Goal: Information Seeking & Learning: Learn about a topic

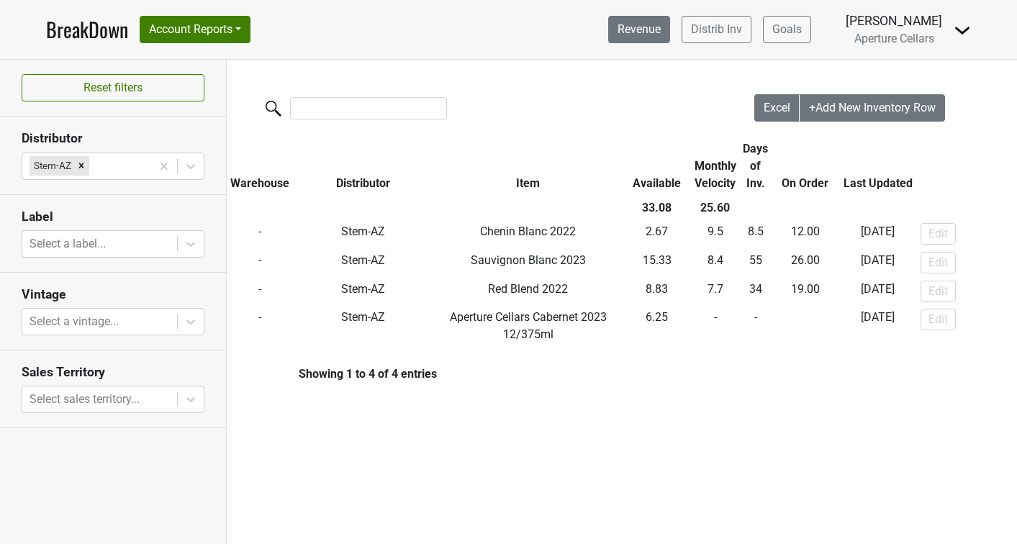
click at [629, 33] on link "Revenue" at bounding box center [639, 29] width 62 height 27
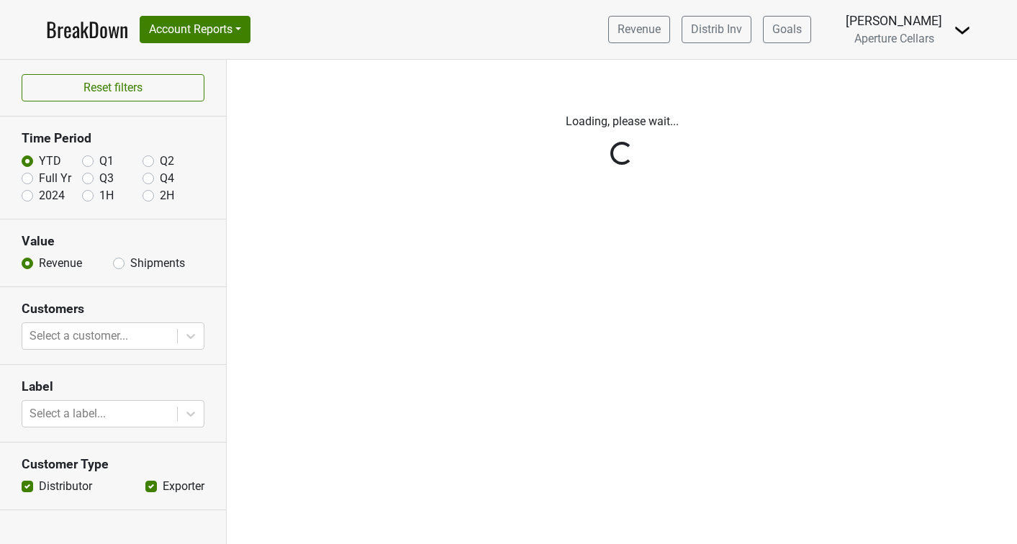
click at [119, 263] on div "Reset filters Time Period YTD Q1 Q2 Full Yr Q3 Q4 2024 1H 2H Value Revenue Ship…" at bounding box center [113, 302] width 227 height 485
click at [119, 264] on div "Reset filters Time Period YTD Q1 Q2 Full Yr Q3 Q4 2024 1H 2H Value Revenue Ship…" at bounding box center [113, 302] width 227 height 485
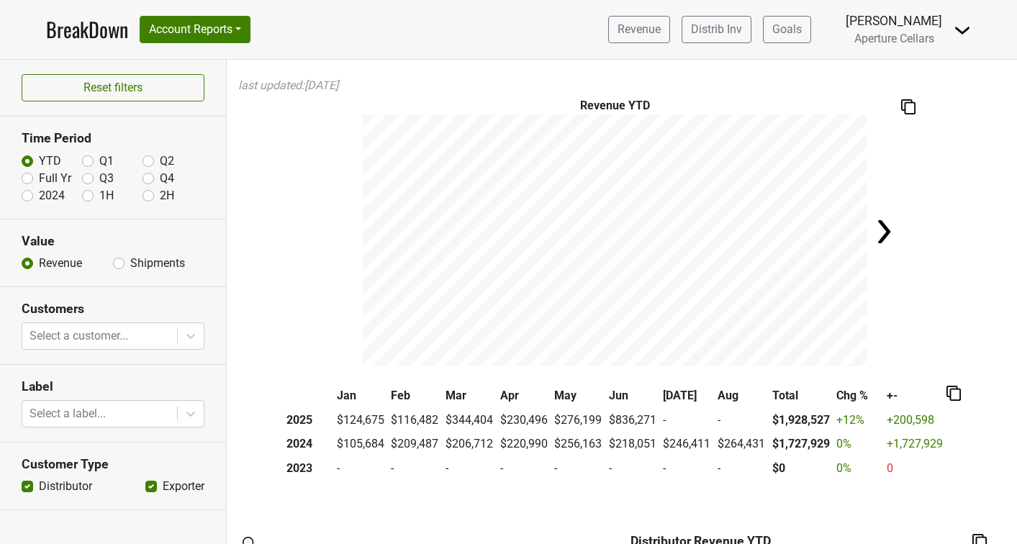
click at [130, 264] on label "Shipments" at bounding box center [157, 263] width 55 height 17
click at [119, 264] on input "Shipments" at bounding box center [119, 262] width 12 height 14
radio input "true"
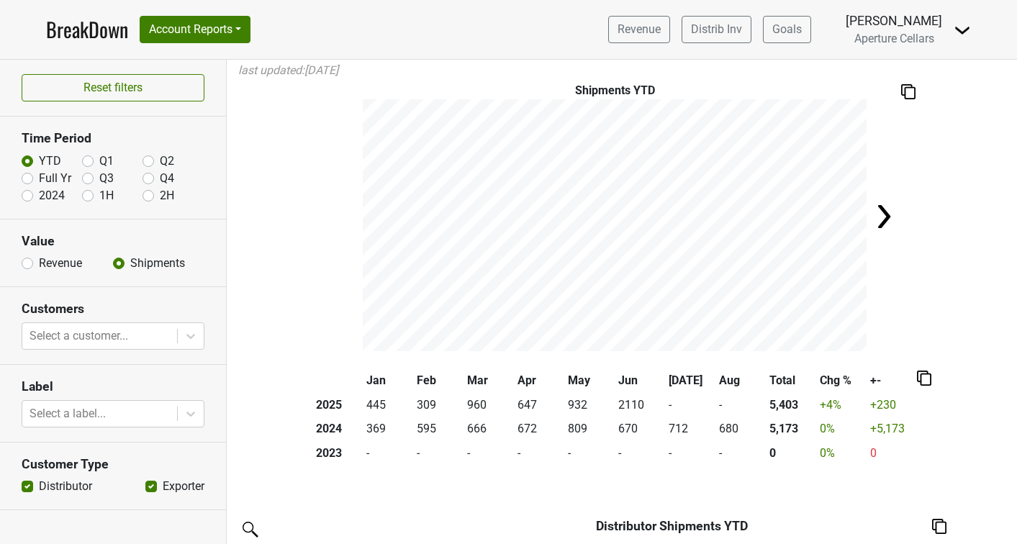
scroll to position [27, 0]
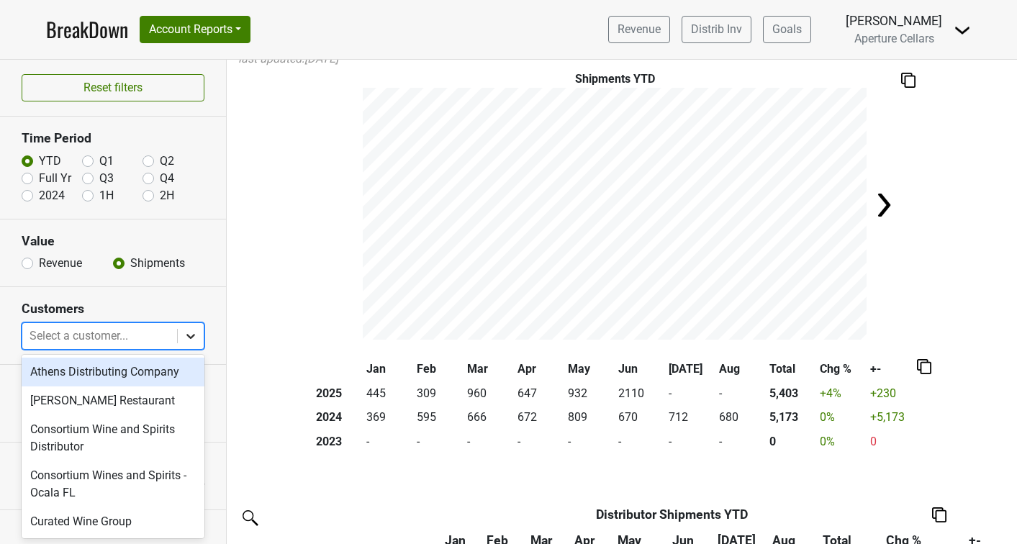
click at [194, 333] on icon at bounding box center [191, 336] width 14 height 14
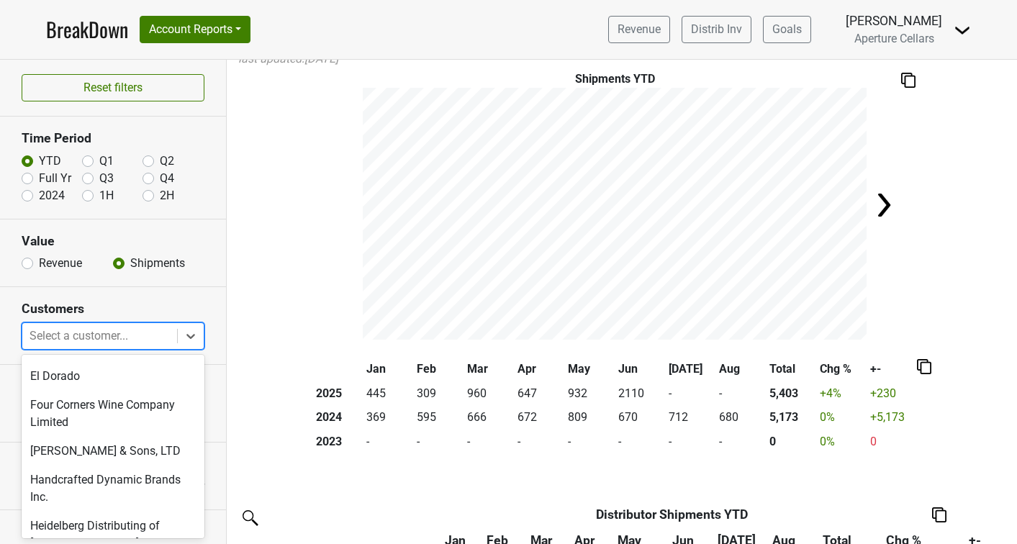
scroll to position [235, 0]
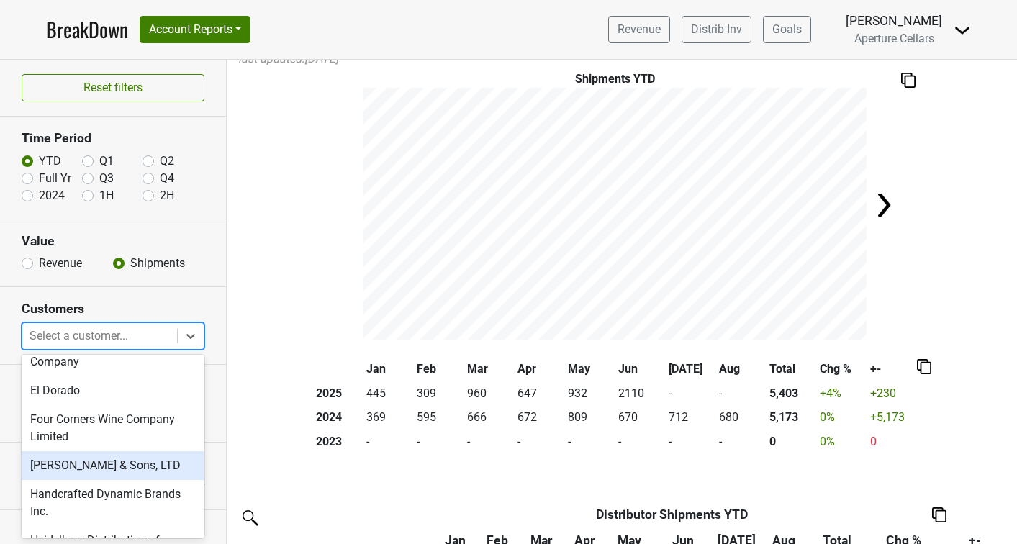
click at [93, 462] on div "[PERSON_NAME] & Sons, LTD" at bounding box center [113, 465] width 183 height 29
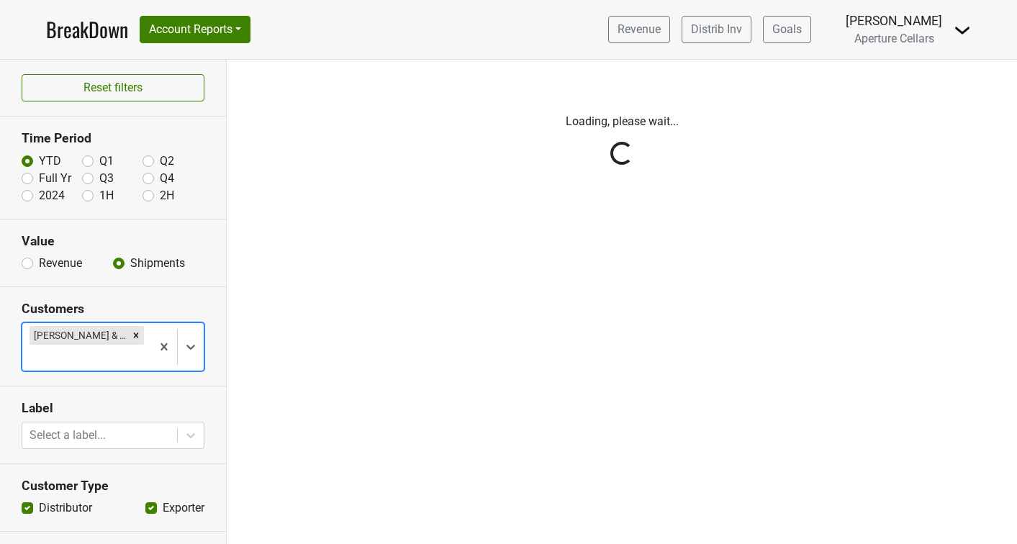
scroll to position [0, 0]
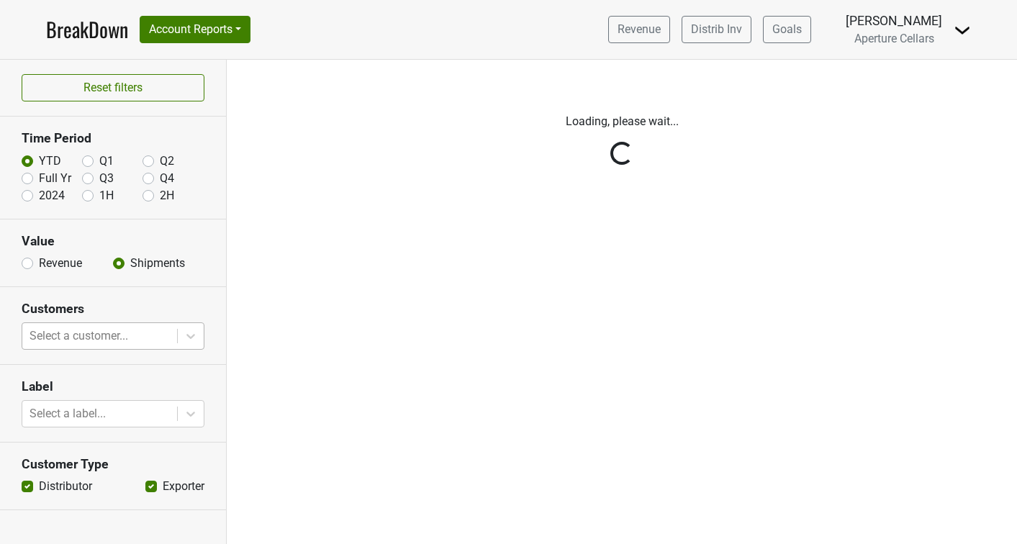
click at [193, 331] on div "Reset filters Time Period YTD Q1 Q2 Full Yr Q3 Q4 2024 1H 2H Value Revenue Ship…" at bounding box center [113, 302] width 227 height 485
click at [195, 337] on div "Reset filters Time Period YTD Q1 Q2 Full Yr Q3 Q4 2024 1H 2H Value Revenue Ship…" at bounding box center [113, 302] width 227 height 485
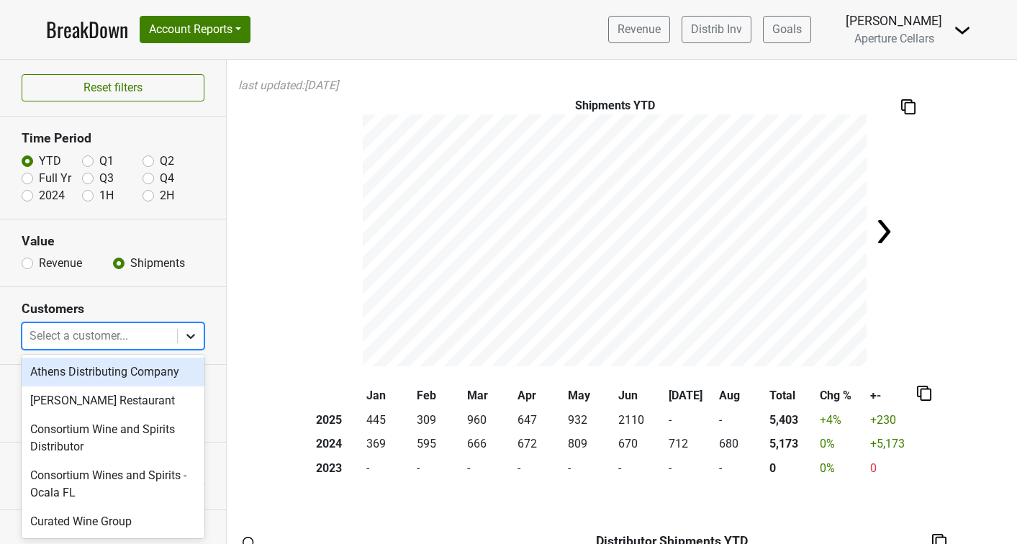
click at [193, 339] on icon at bounding box center [191, 336] width 14 height 14
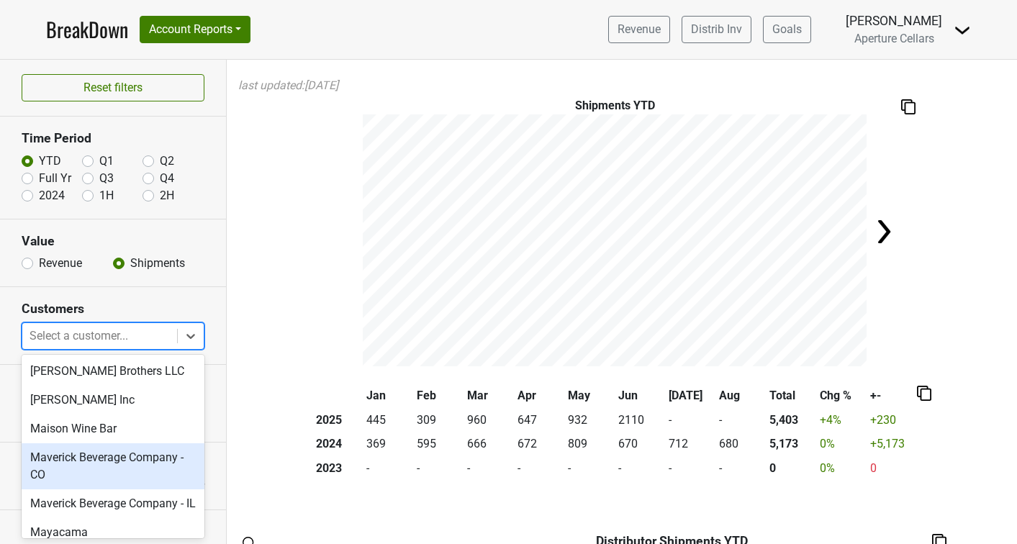
scroll to position [545, 0]
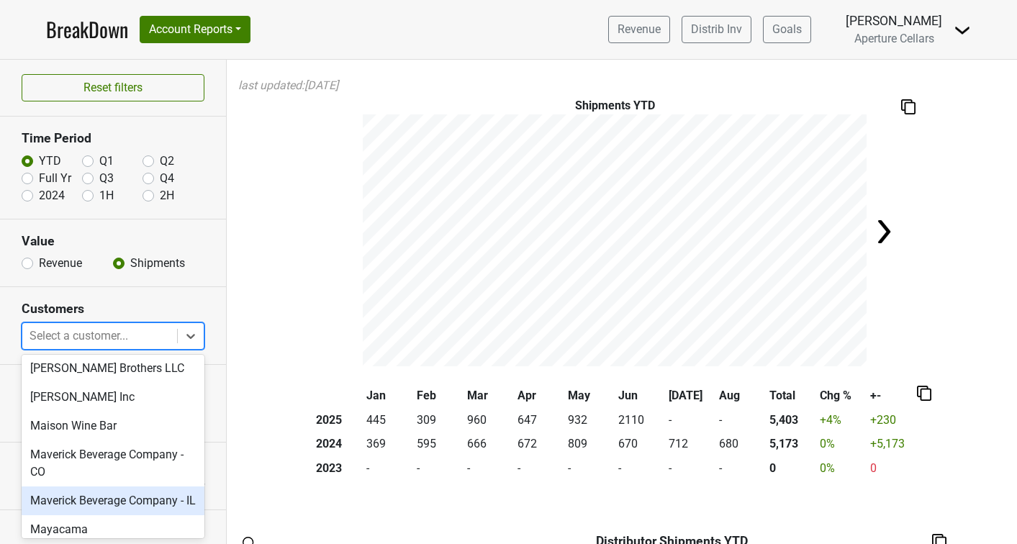
click at [99, 487] on div "Maverick Beverage Company - IL" at bounding box center [113, 501] width 183 height 29
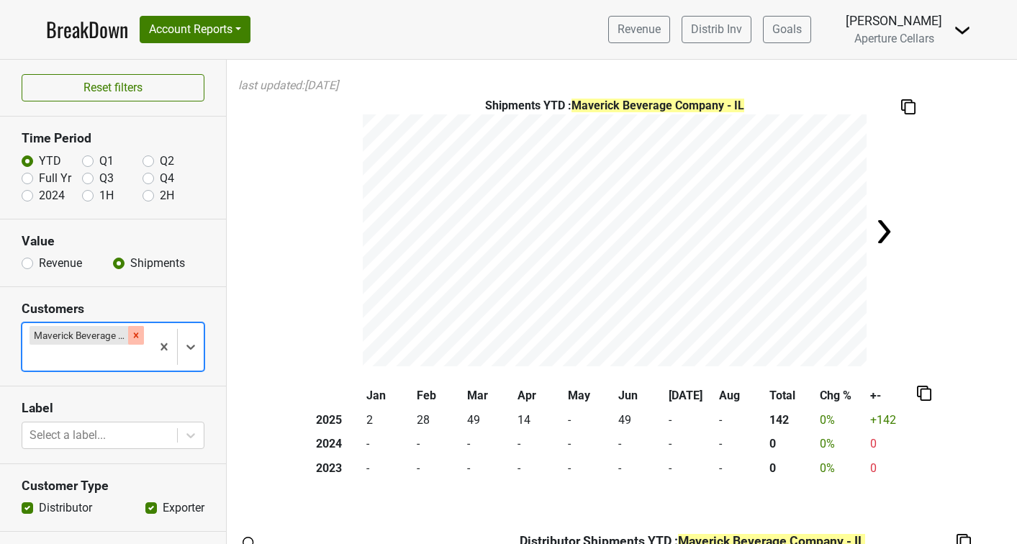
click at [135, 337] on icon "Remove Maverick Beverage Company - IL" at bounding box center [136, 336] width 10 height 10
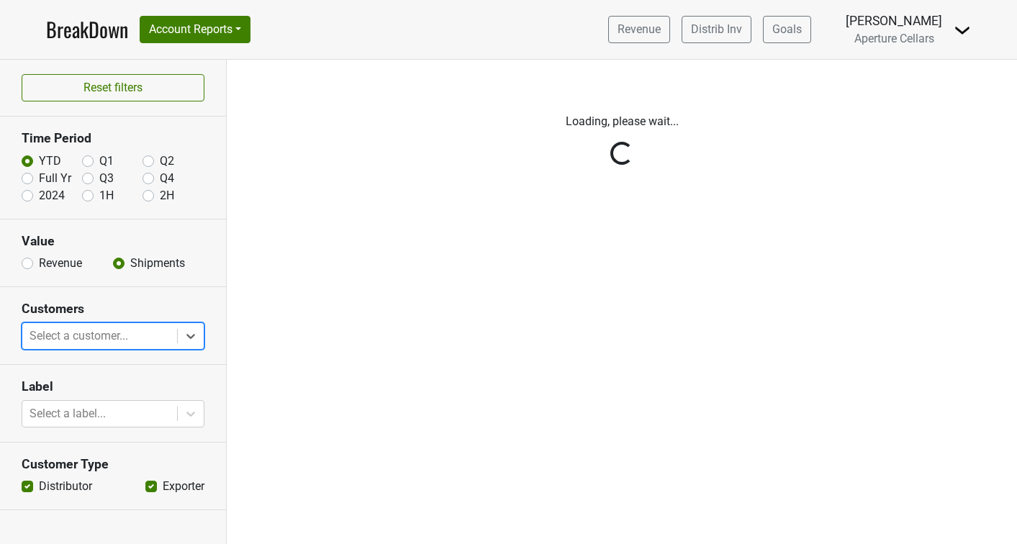
click at [187, 336] on div "Reset filters Time Period YTD Q1 Q2 Full Yr Q3 Q4 2024 1H 2H Value Revenue Ship…" at bounding box center [113, 302] width 227 height 485
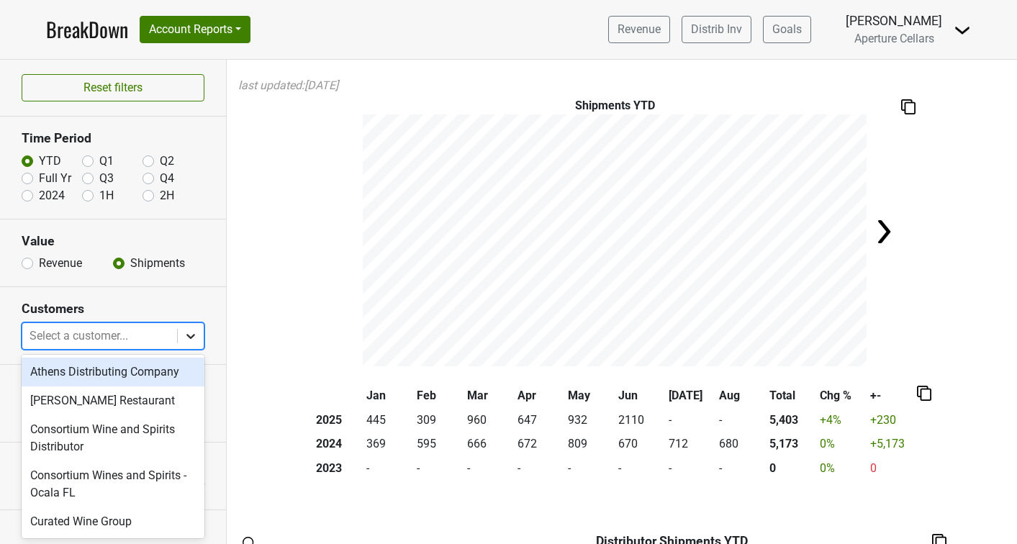
click at [199, 338] on div at bounding box center [191, 336] width 26 height 26
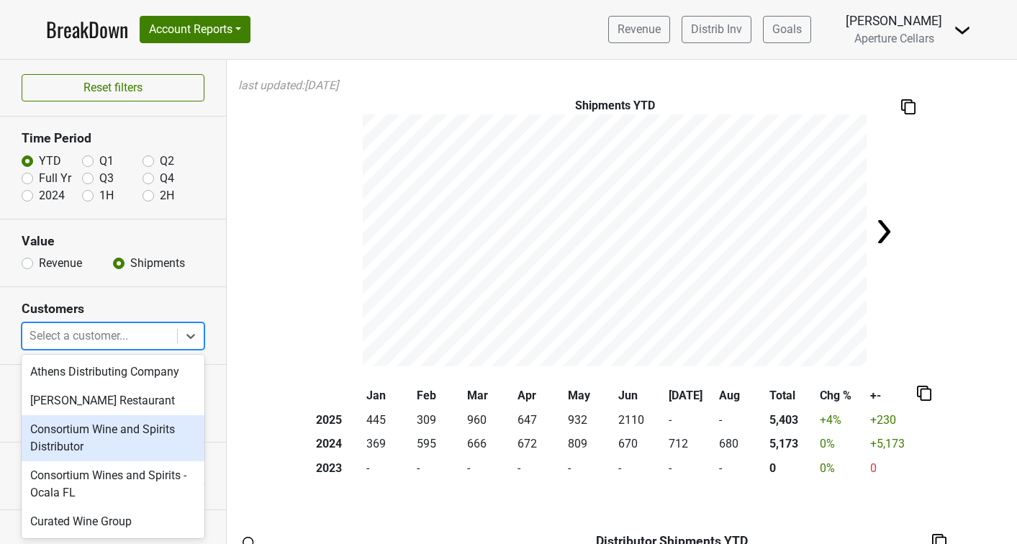
click at [102, 426] on div "Consortium Wine and Spirits Distributor" at bounding box center [113, 438] width 183 height 46
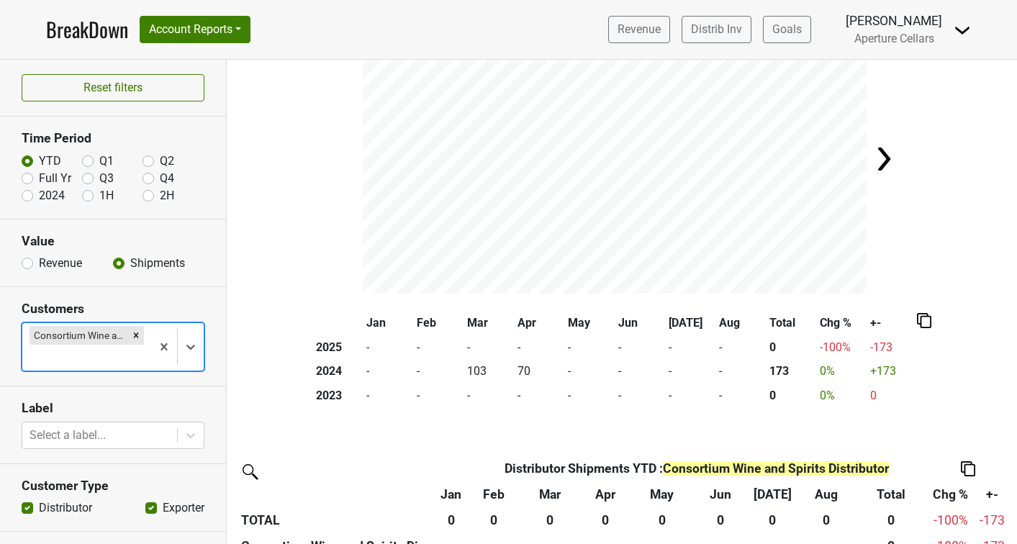
scroll to position [0, 0]
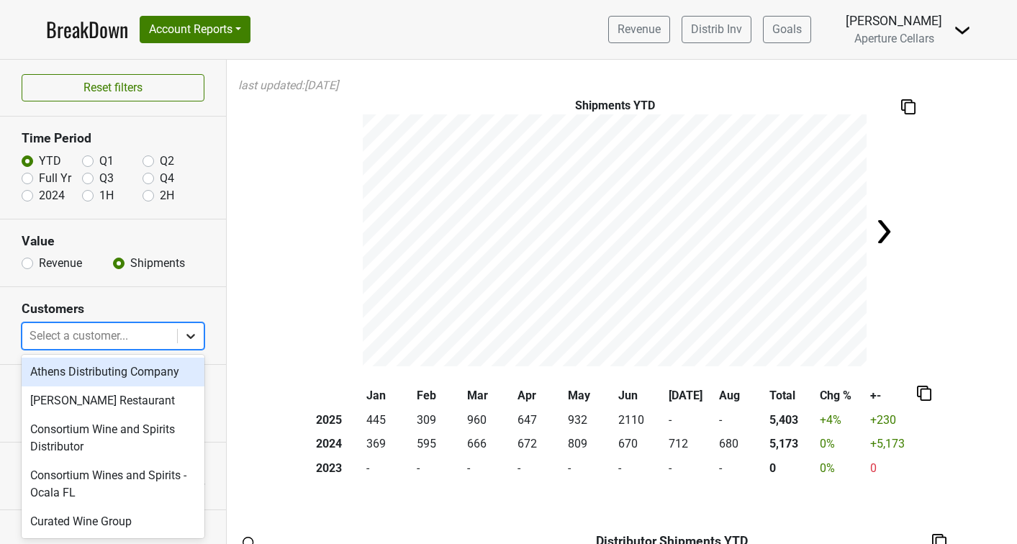
click at [191, 337] on icon at bounding box center [190, 336] width 9 height 5
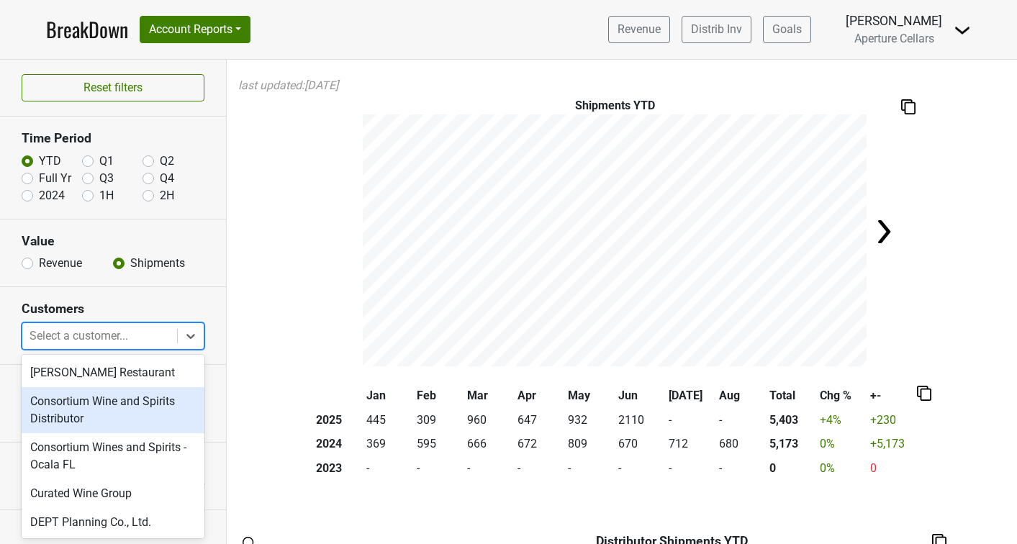
scroll to position [39, 0]
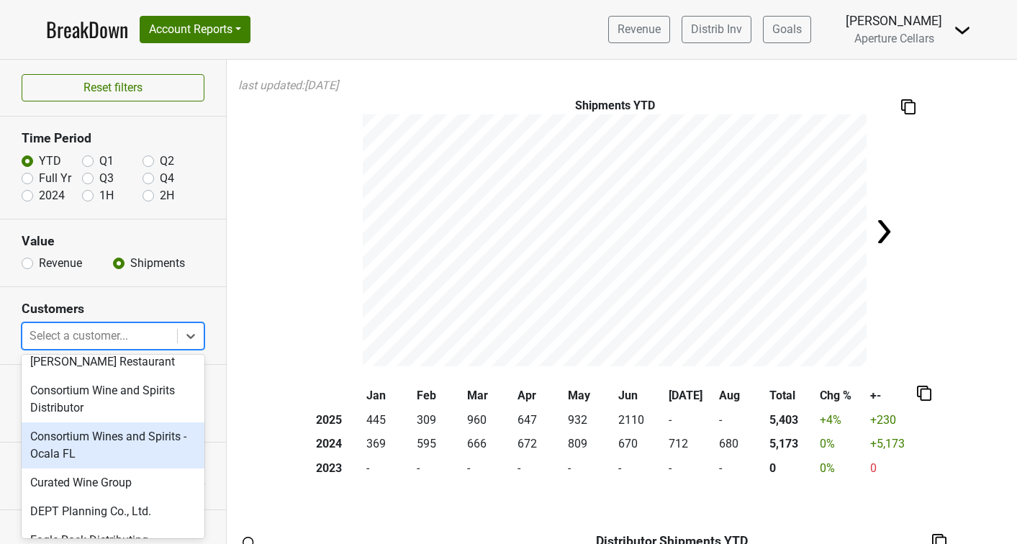
click at [94, 443] on div "Consortium Wines and Spirits - Ocala FL" at bounding box center [113, 446] width 183 height 46
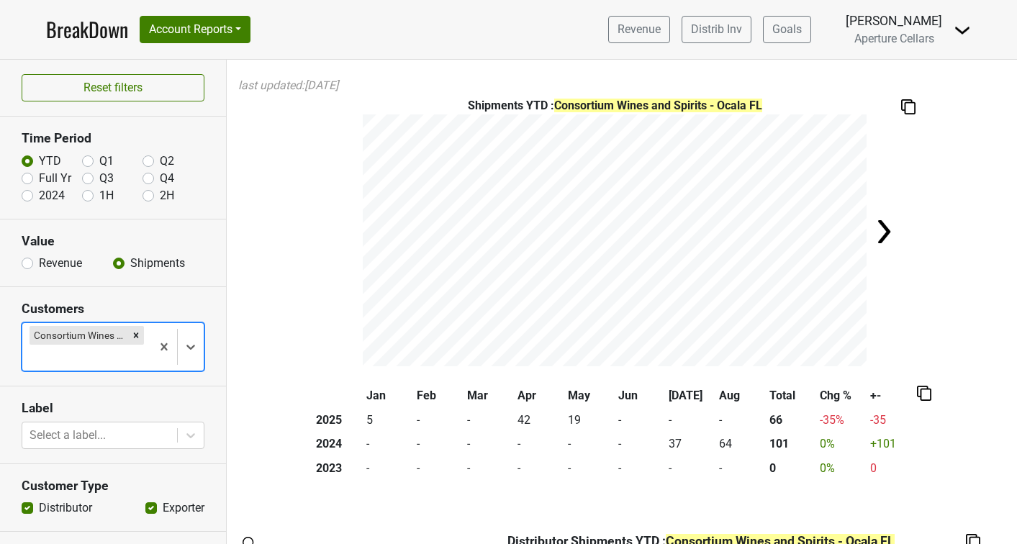
scroll to position [0, 0]
click at [137, 334] on icon "Remove Consortium Wines and Spirits - Ocala FL" at bounding box center [136, 335] width 5 height 5
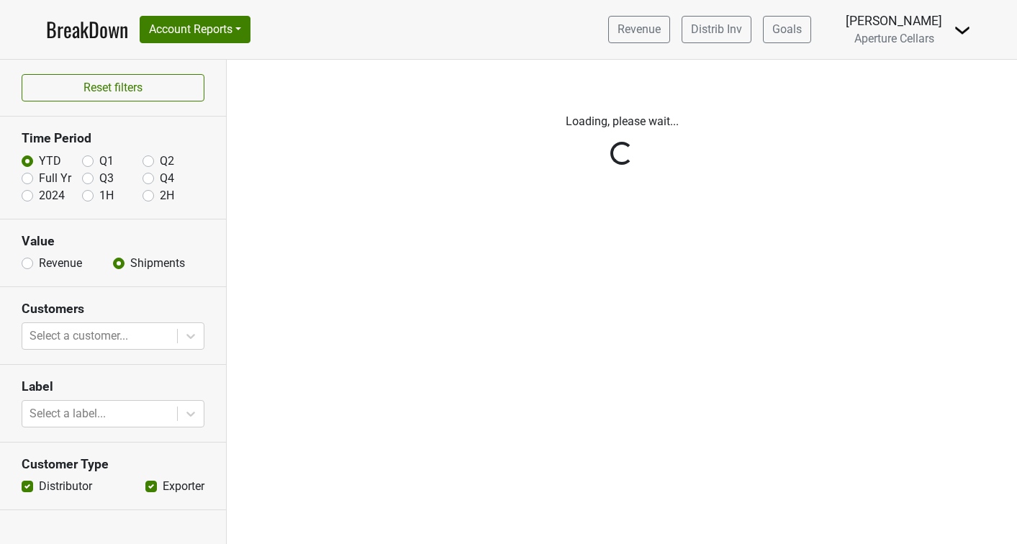
click at [192, 337] on div "Reset filters Time Period YTD Q1 Q2 Full Yr Q3 Q4 2024 1H 2H Value Revenue Ship…" at bounding box center [113, 302] width 227 height 485
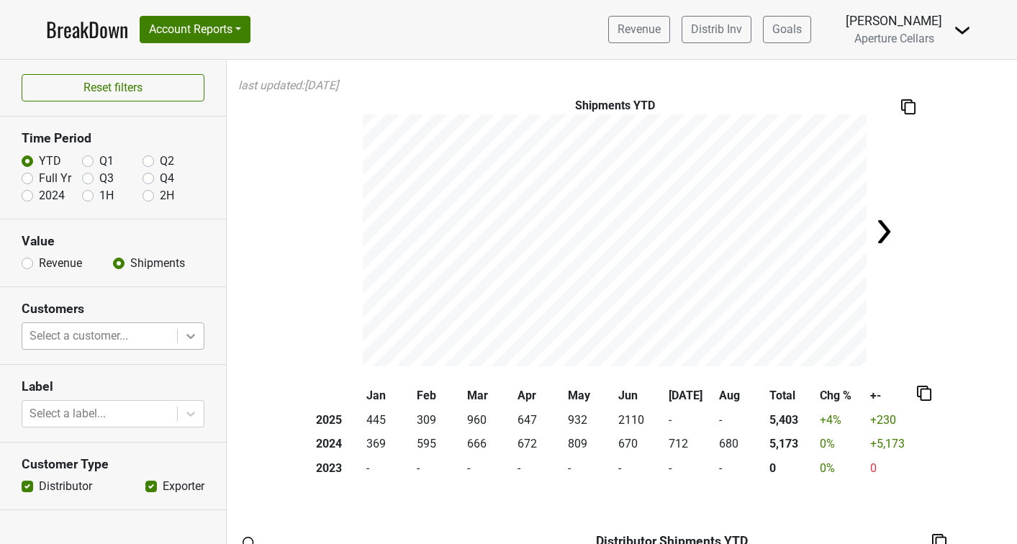
click at [184, 340] on icon at bounding box center [191, 336] width 14 height 14
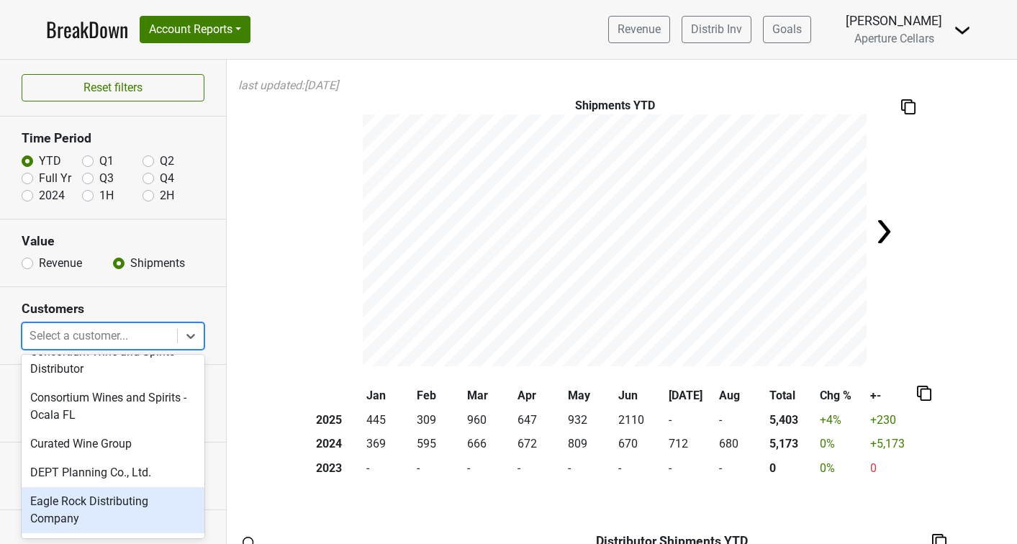
scroll to position [75, 0]
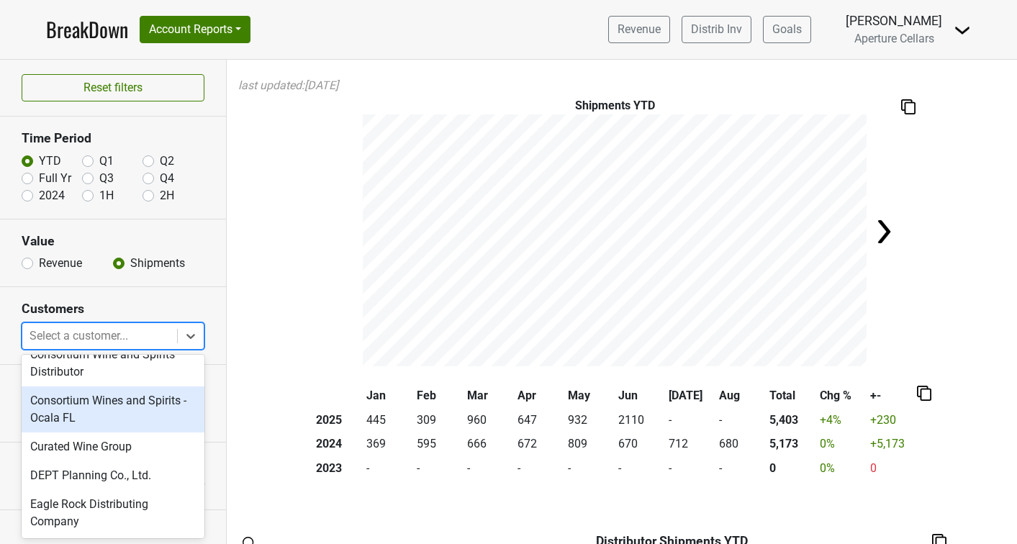
click at [107, 413] on div "Consortium Wines and Spirits - Ocala FL" at bounding box center [113, 410] width 183 height 46
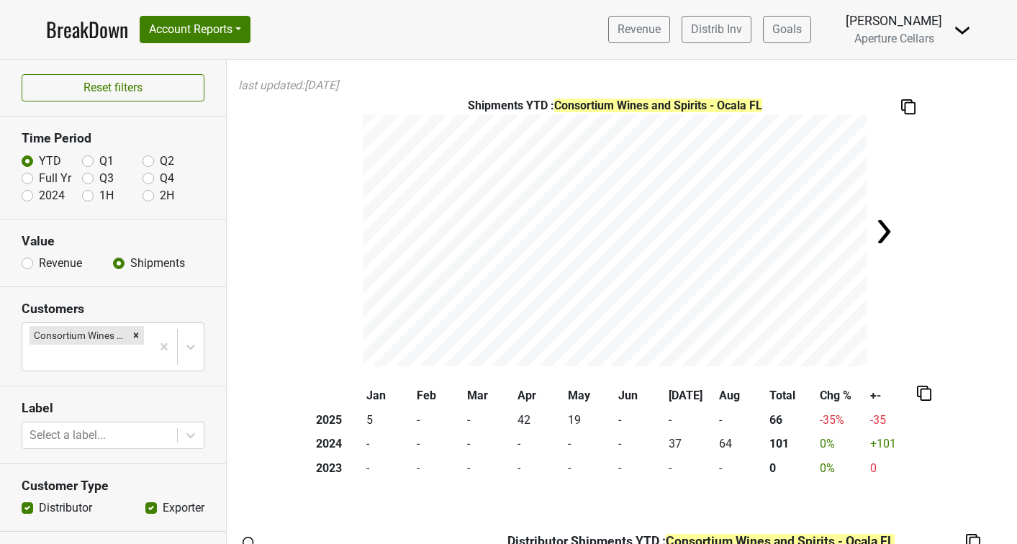
click at [81, 36] on link "BreakDown" at bounding box center [87, 29] width 82 height 30
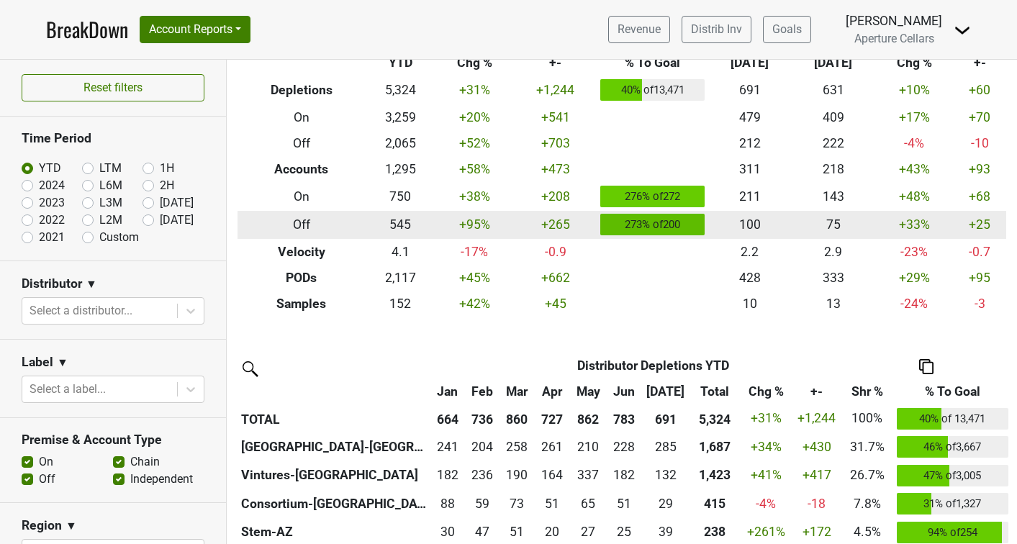
scroll to position [73, 0]
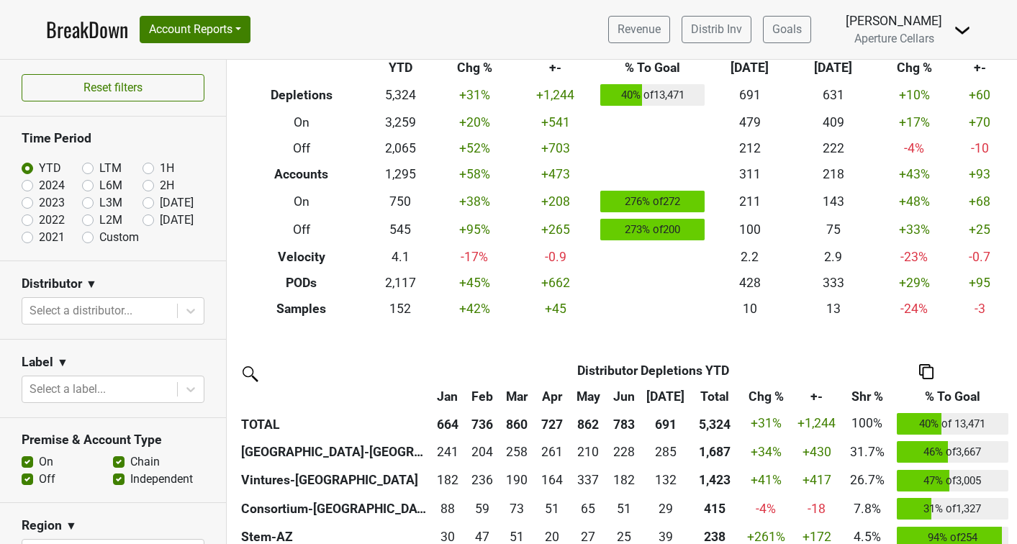
click at [160, 221] on label "Aug '25" at bounding box center [177, 220] width 34 height 17
click at [148, 221] on input "Aug '25" at bounding box center [172, 219] width 58 height 14
radio input "true"
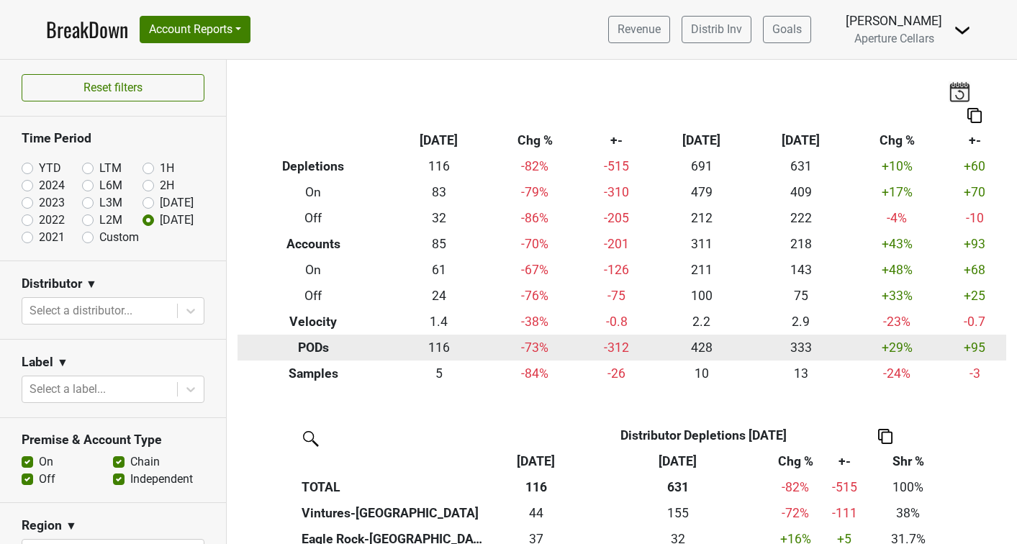
scroll to position [0, 0]
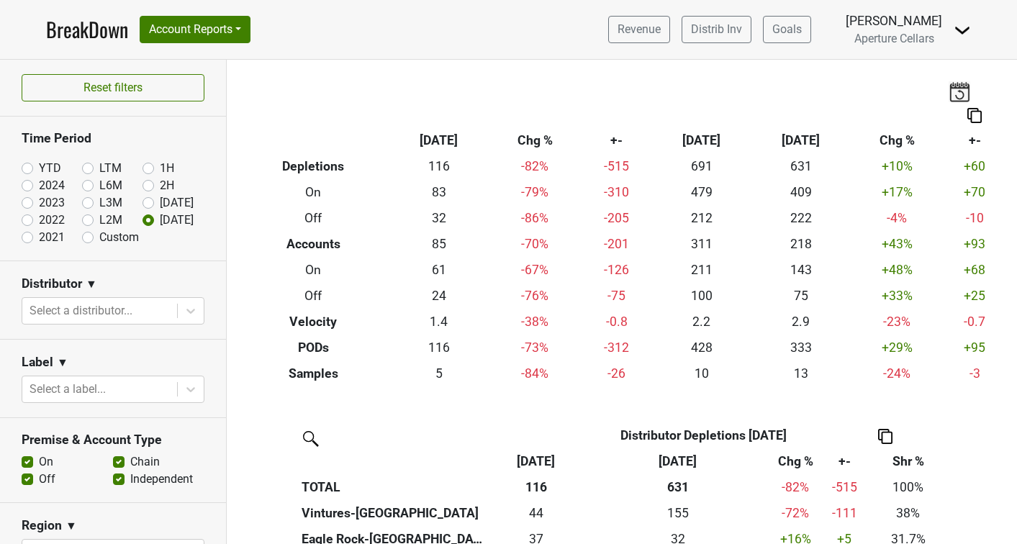
click at [39, 168] on label "YTD" at bounding box center [50, 168] width 22 height 17
click at [28, 168] on input "YTD" at bounding box center [51, 167] width 58 height 14
radio input "true"
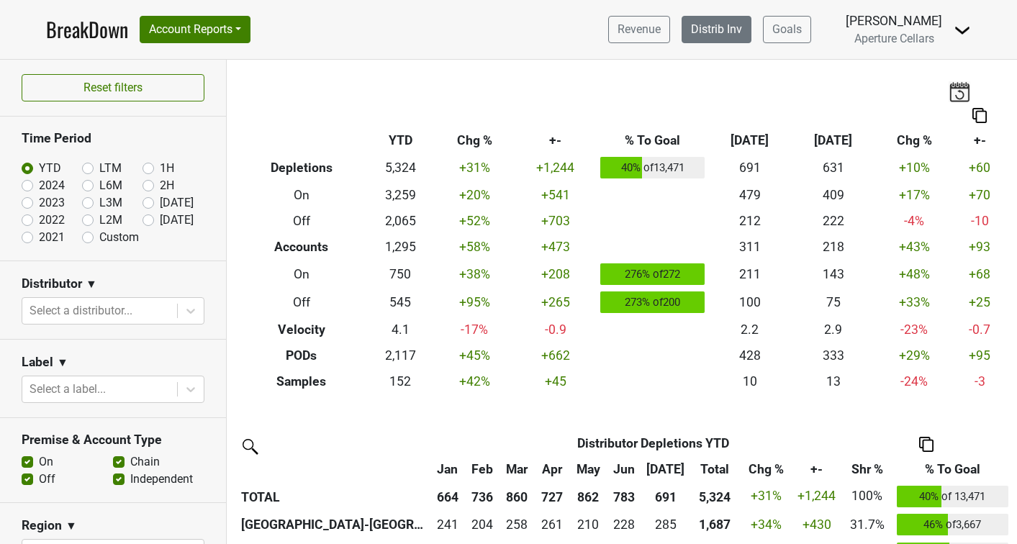
click at [729, 25] on link "Distrib Inv" at bounding box center [717, 29] width 70 height 27
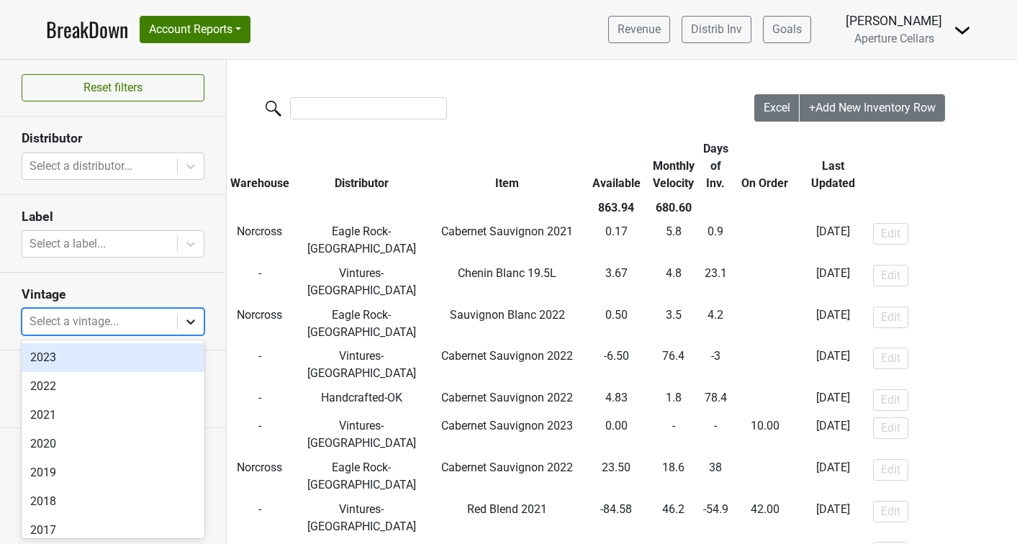
click at [191, 322] on icon at bounding box center [191, 322] width 14 height 14
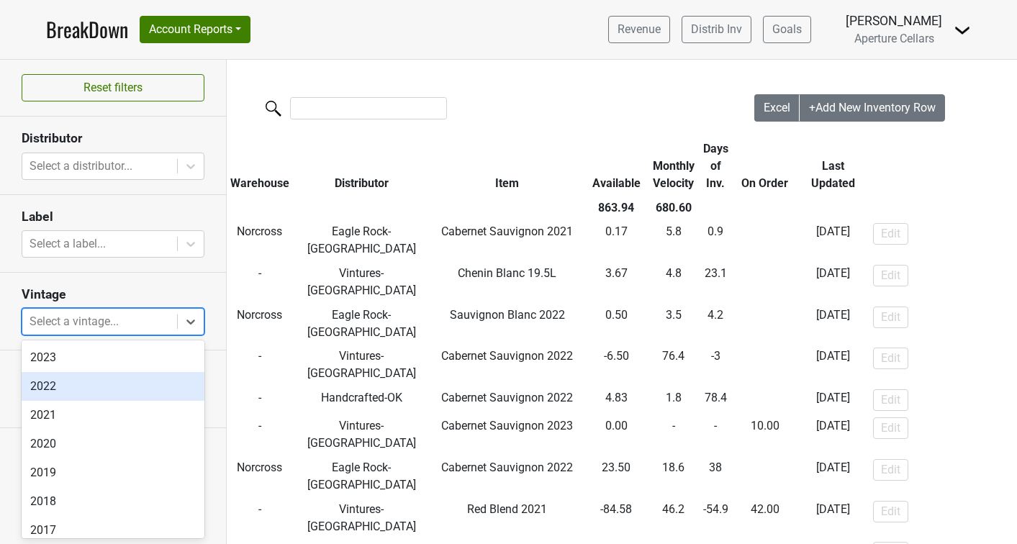
click at [91, 390] on div "2022" at bounding box center [113, 386] width 183 height 29
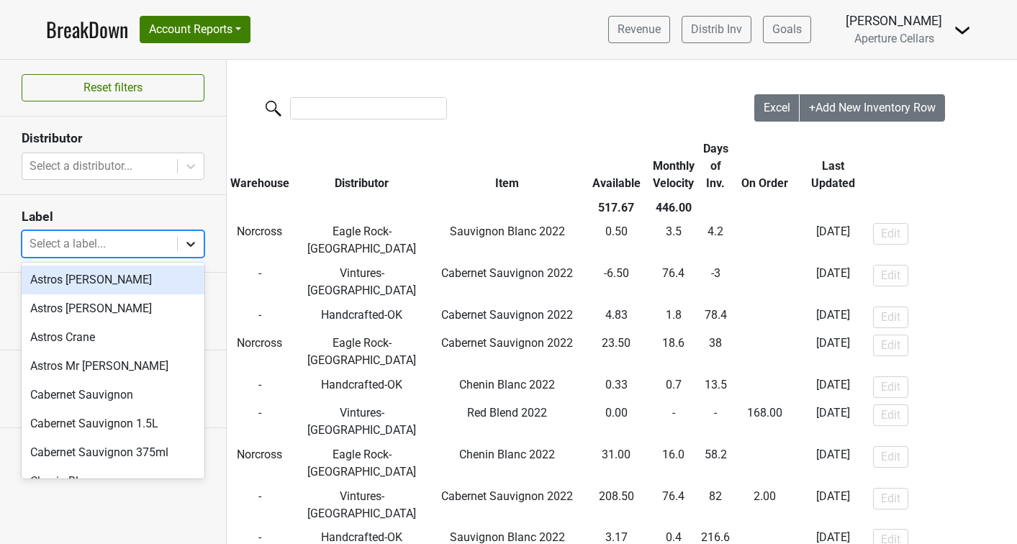
click at [187, 247] on icon at bounding box center [191, 244] width 14 height 14
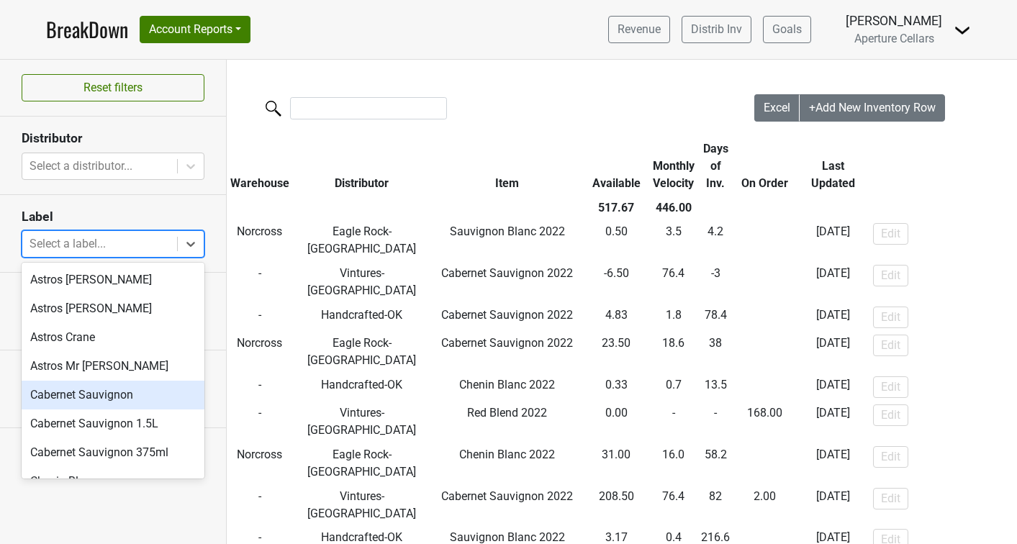
click at [99, 408] on div "Cabernet Sauvignon" at bounding box center [113, 395] width 183 height 29
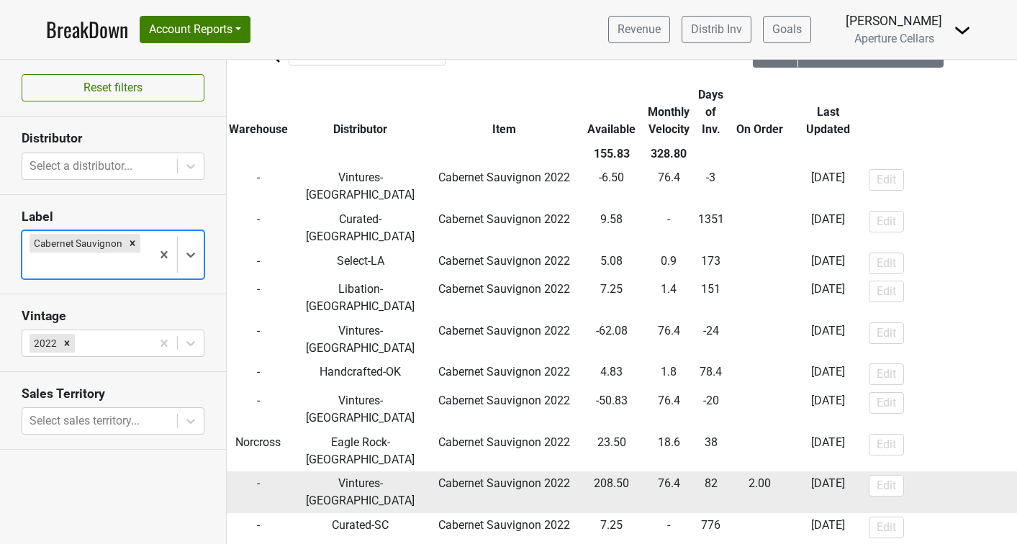
scroll to position [53, 4]
